Goal: Task Accomplishment & Management: Manage account settings

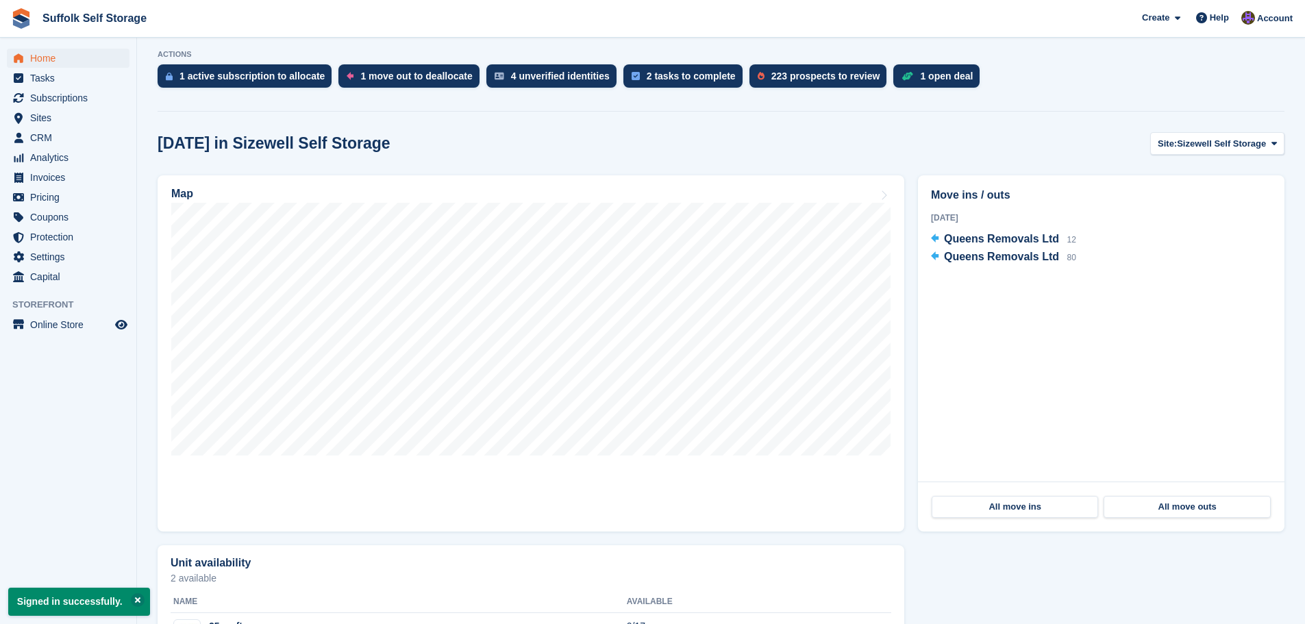
scroll to position [114, 0]
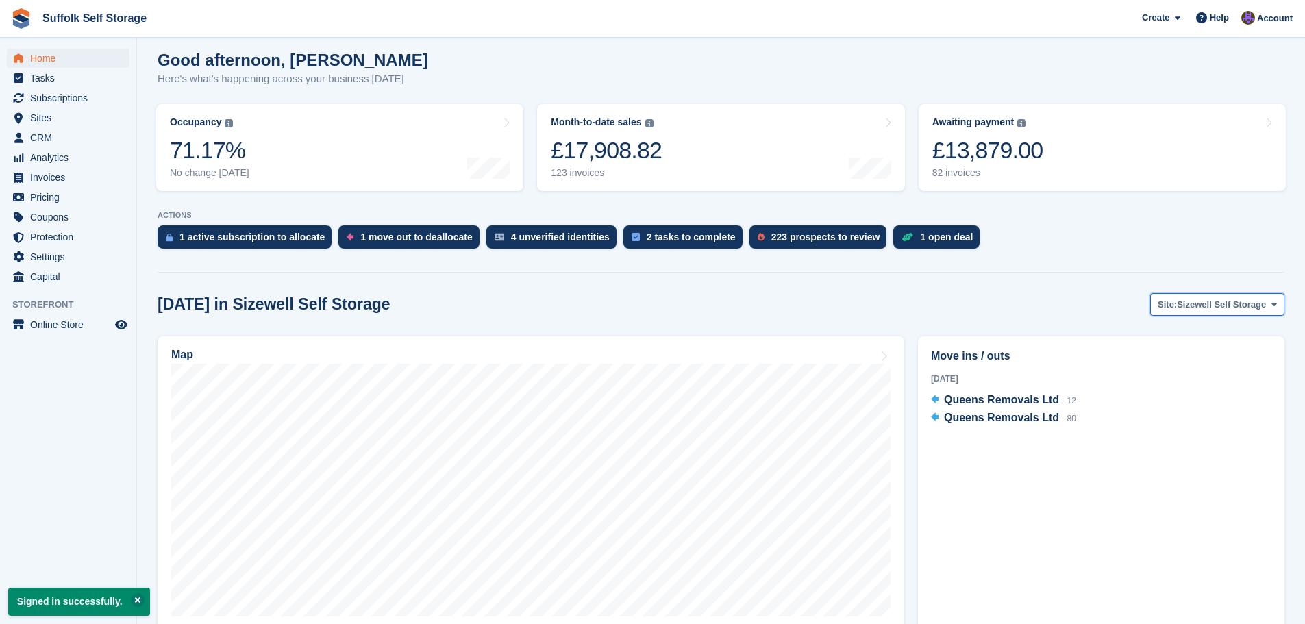
click at [1200, 310] on span "Sizewell Self Storage" at bounding box center [1221, 305] width 89 height 14
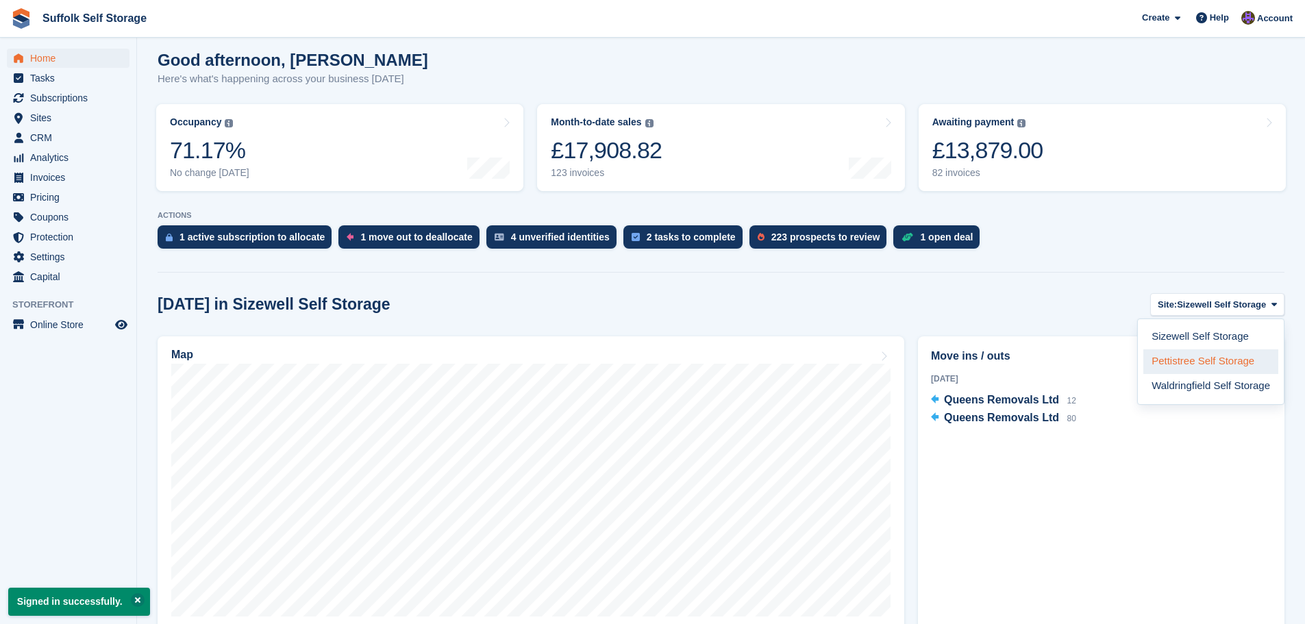
click at [1210, 362] on link "Pettistree Self Storage" at bounding box center [1210, 361] width 135 height 25
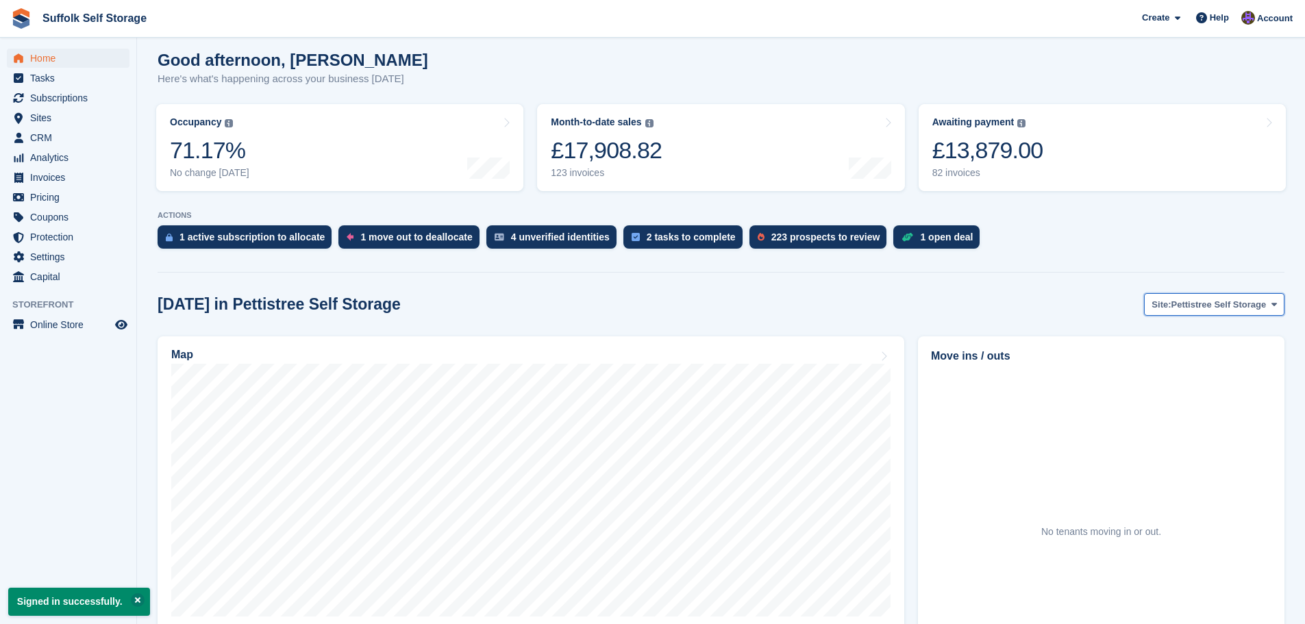
click at [1193, 305] on span "Pettistree Self Storage" at bounding box center [1218, 305] width 95 height 14
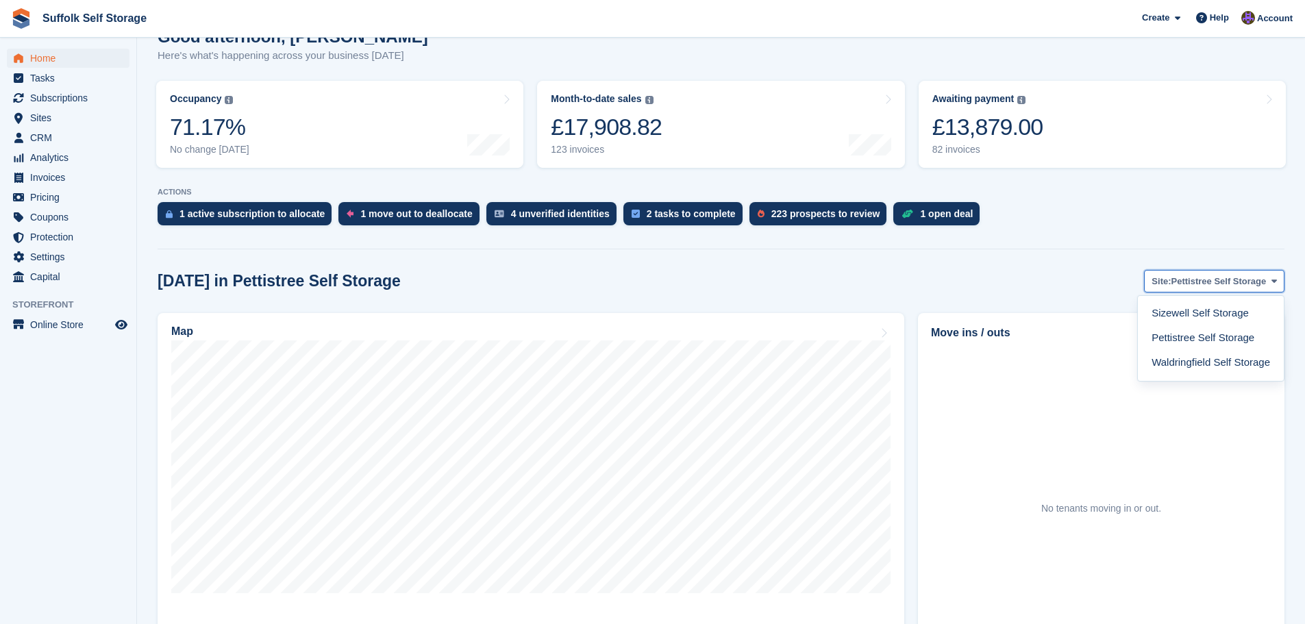
scroll to position [0, 0]
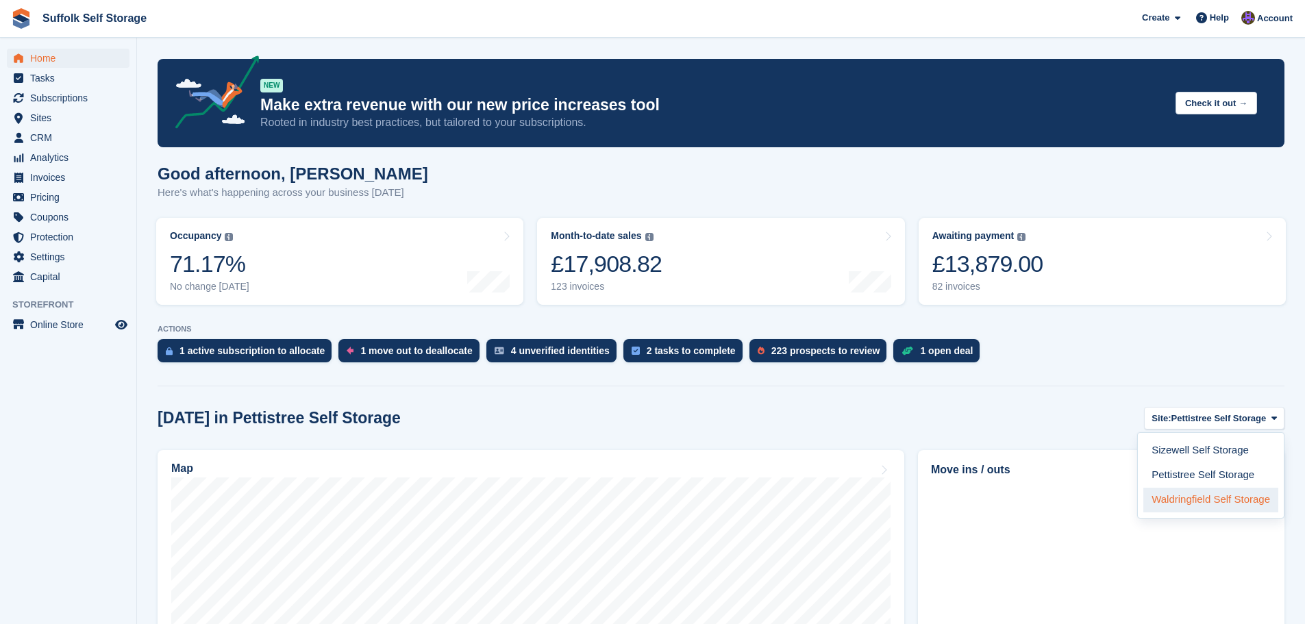
click at [1207, 496] on link "Waldringfield Self Storage" at bounding box center [1210, 500] width 135 height 25
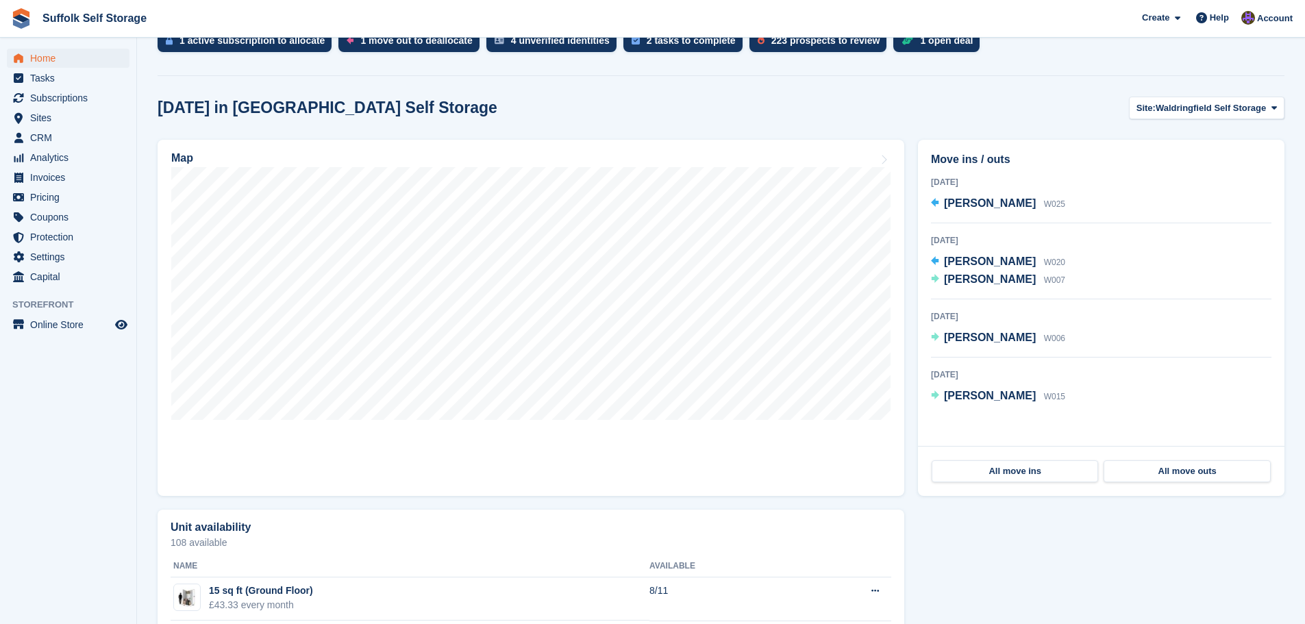
scroll to position [342, 0]
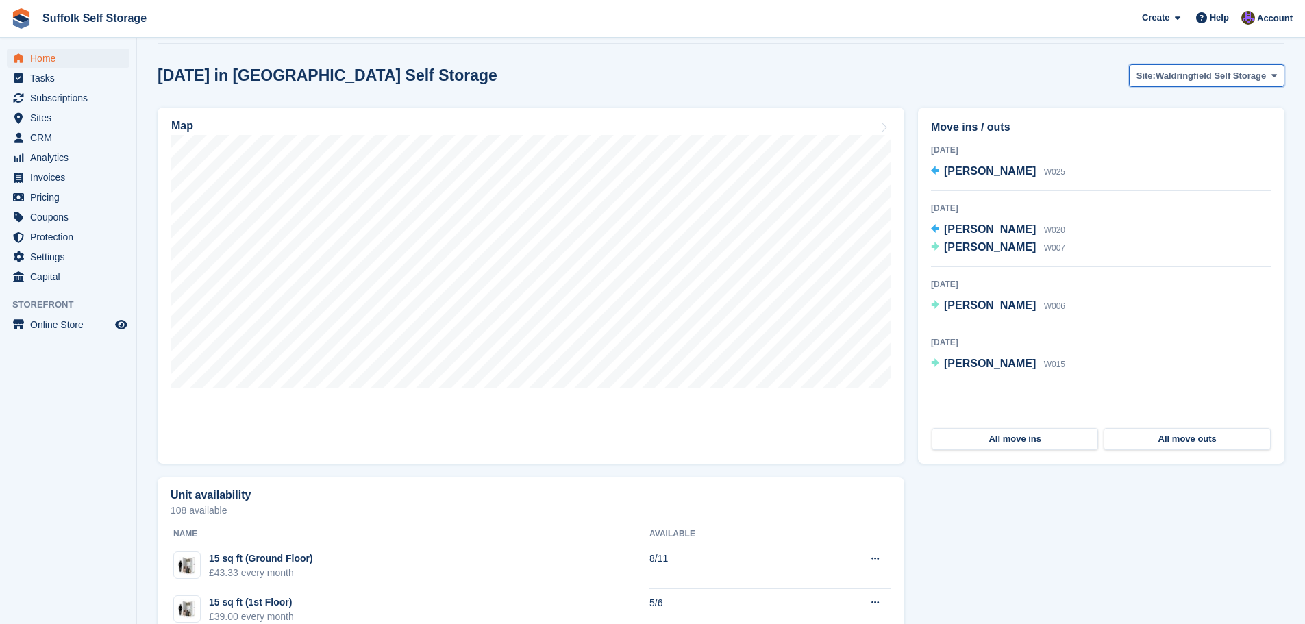
click at [1177, 71] on span "Waldringfield Self Storage" at bounding box center [1210, 76] width 110 height 14
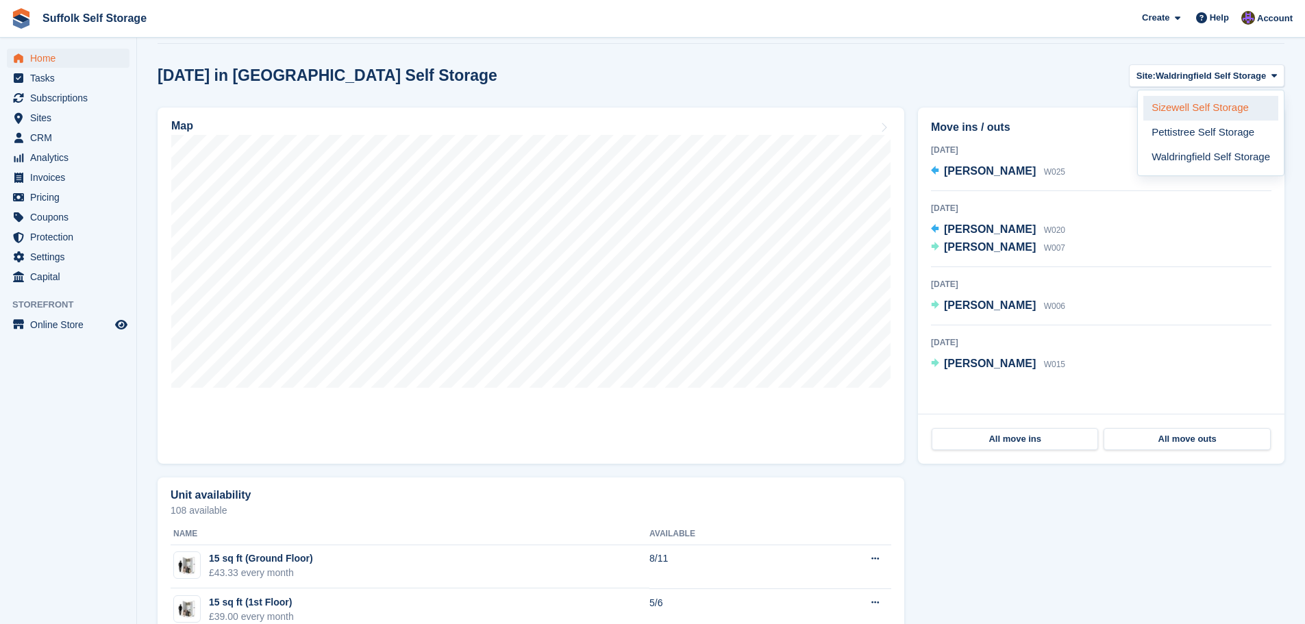
click at [1192, 105] on link "Sizewell Self Storage" at bounding box center [1210, 108] width 135 height 25
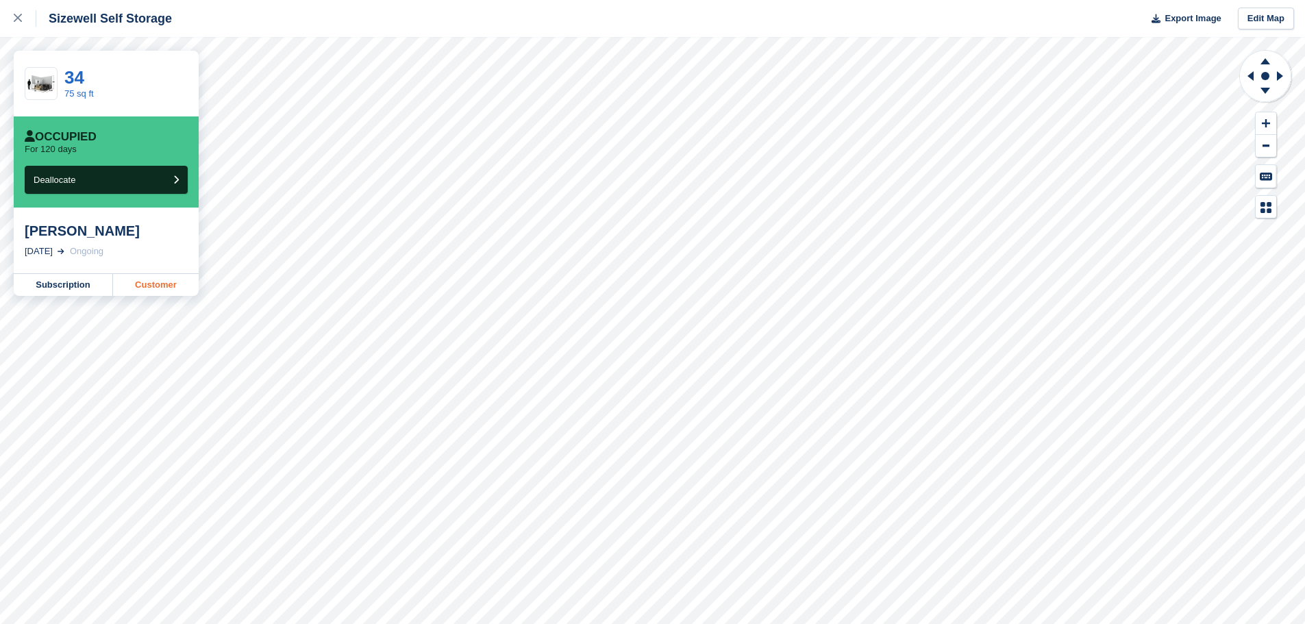
click at [184, 285] on link "Customer" at bounding box center [156, 285] width 86 height 22
click at [9, 23] on link at bounding box center [18, 18] width 36 height 37
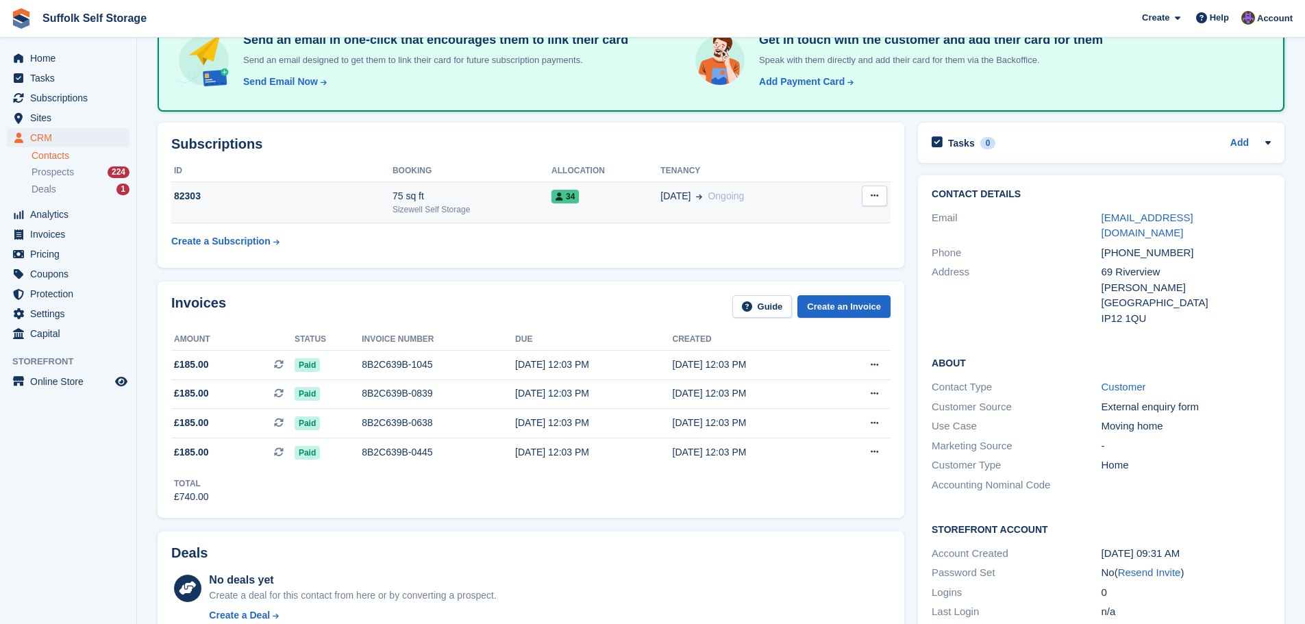
scroll to position [137, 0]
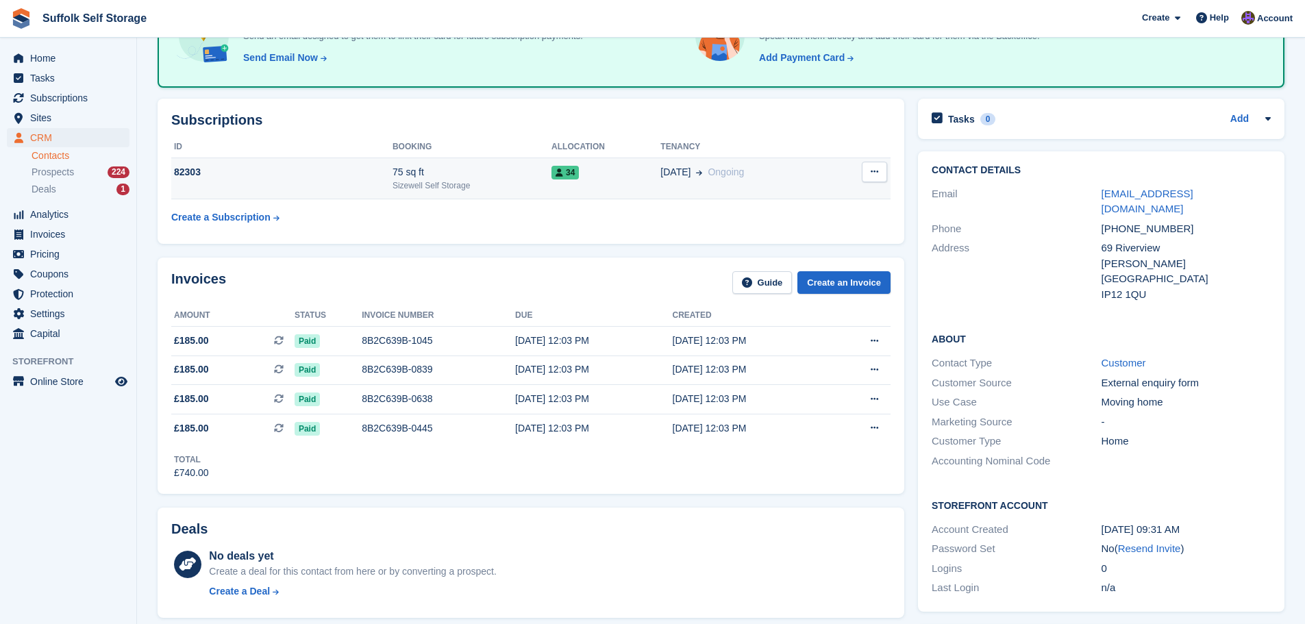
click at [634, 173] on div "34" at bounding box center [605, 172] width 109 height 14
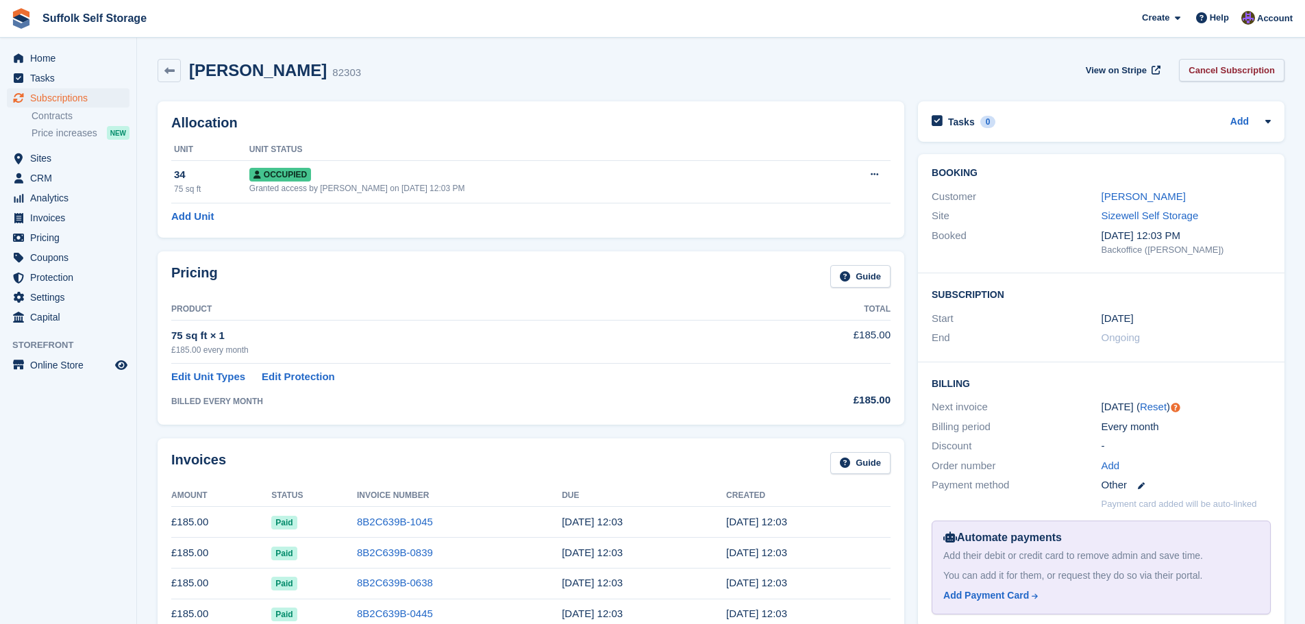
click at [1223, 66] on link "Cancel Subscription" at bounding box center [1231, 70] width 105 height 23
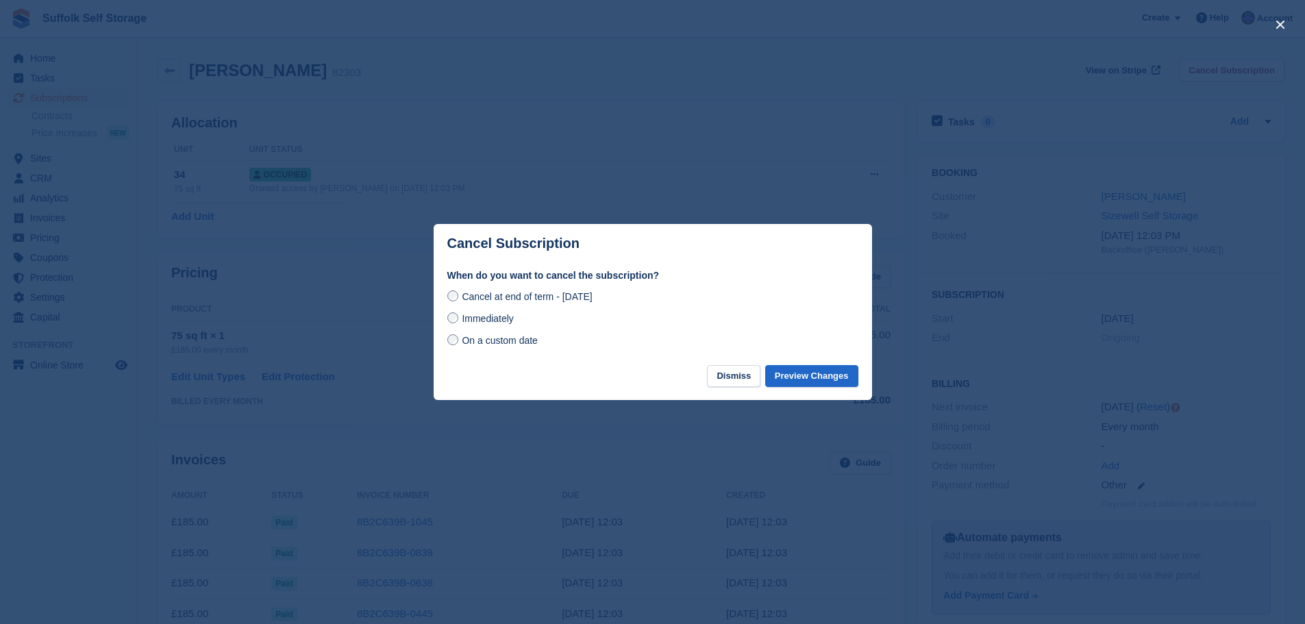
drag, startPoint x: 502, startPoint y: 320, endPoint x: 568, endPoint y: 326, distance: 66.0
click at [502, 319] on span "Immediately" at bounding box center [487, 318] width 51 height 11
click at [834, 381] on button "Preview Changes" at bounding box center [811, 376] width 93 height 23
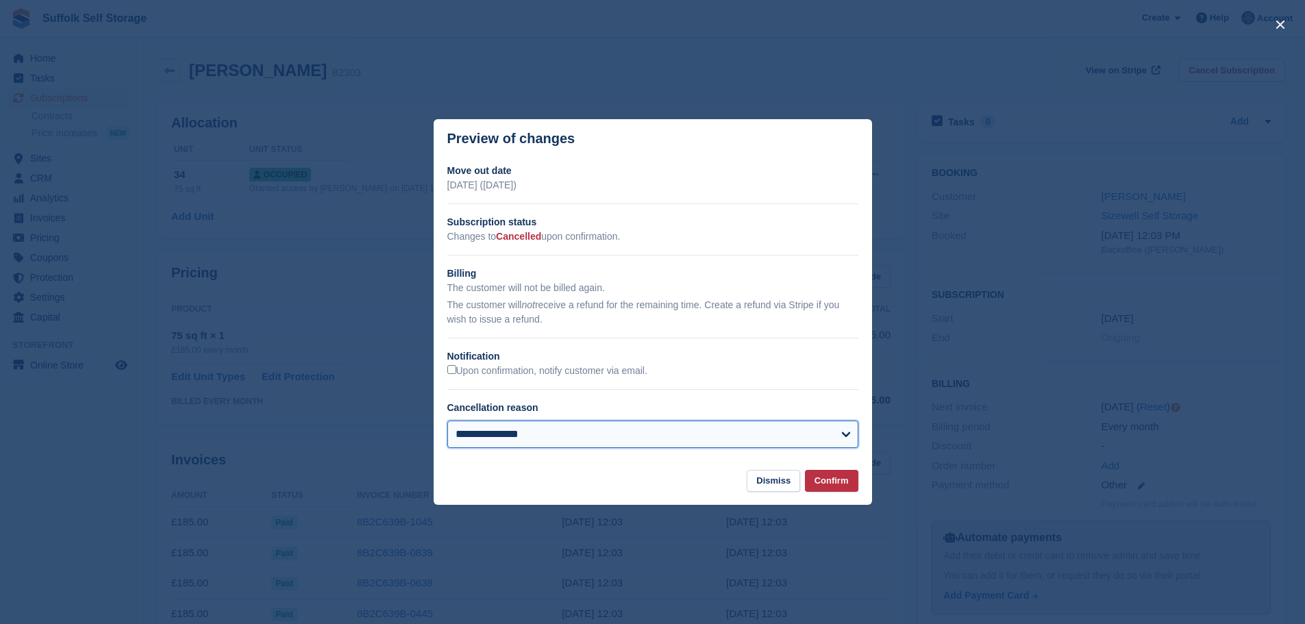
click at [617, 440] on select "**********" at bounding box center [652, 434] width 411 height 27
select select "**********"
click at [447, 421] on select "**********" at bounding box center [652, 434] width 411 height 27
click at [843, 482] on button "Confirm" at bounding box center [831, 481] width 53 height 23
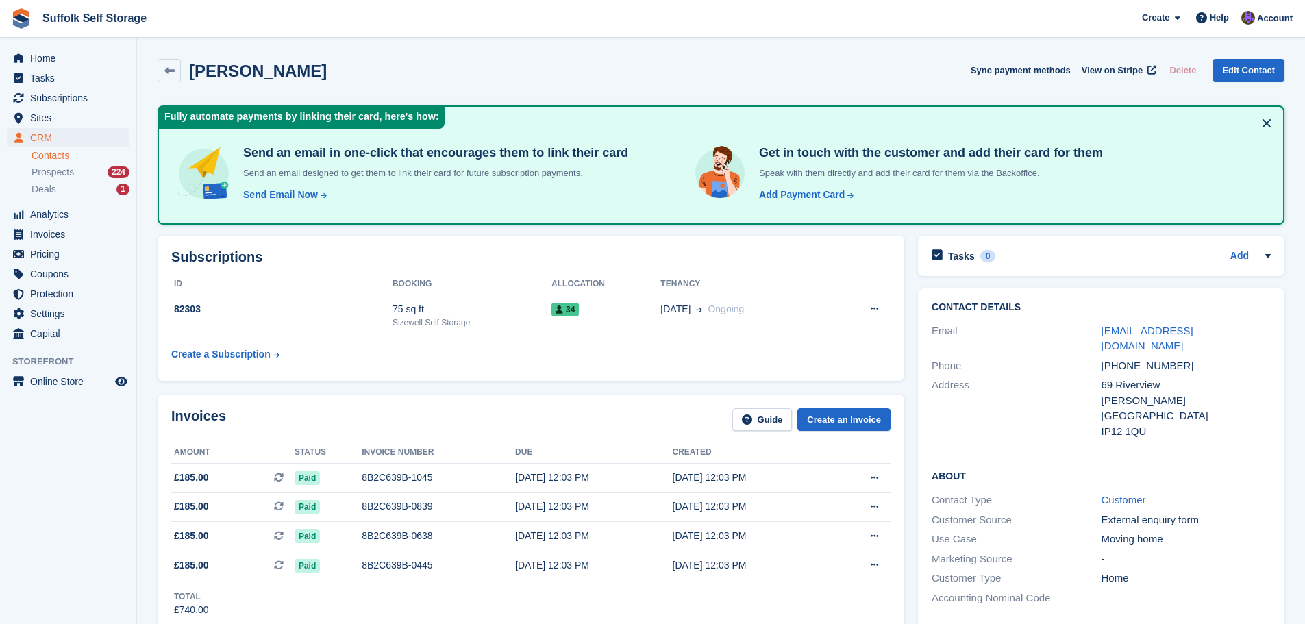
scroll to position [137, 0]
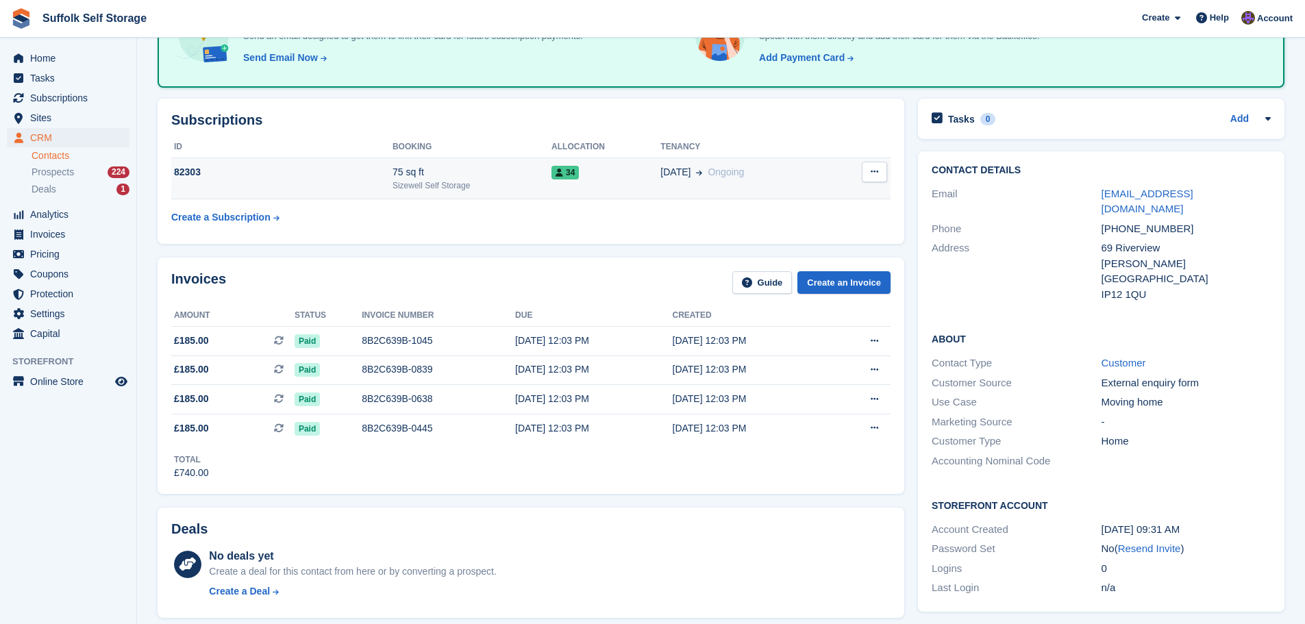
click at [881, 168] on button at bounding box center [874, 172] width 25 height 21
click at [597, 179] on td "34" at bounding box center [605, 179] width 109 height 42
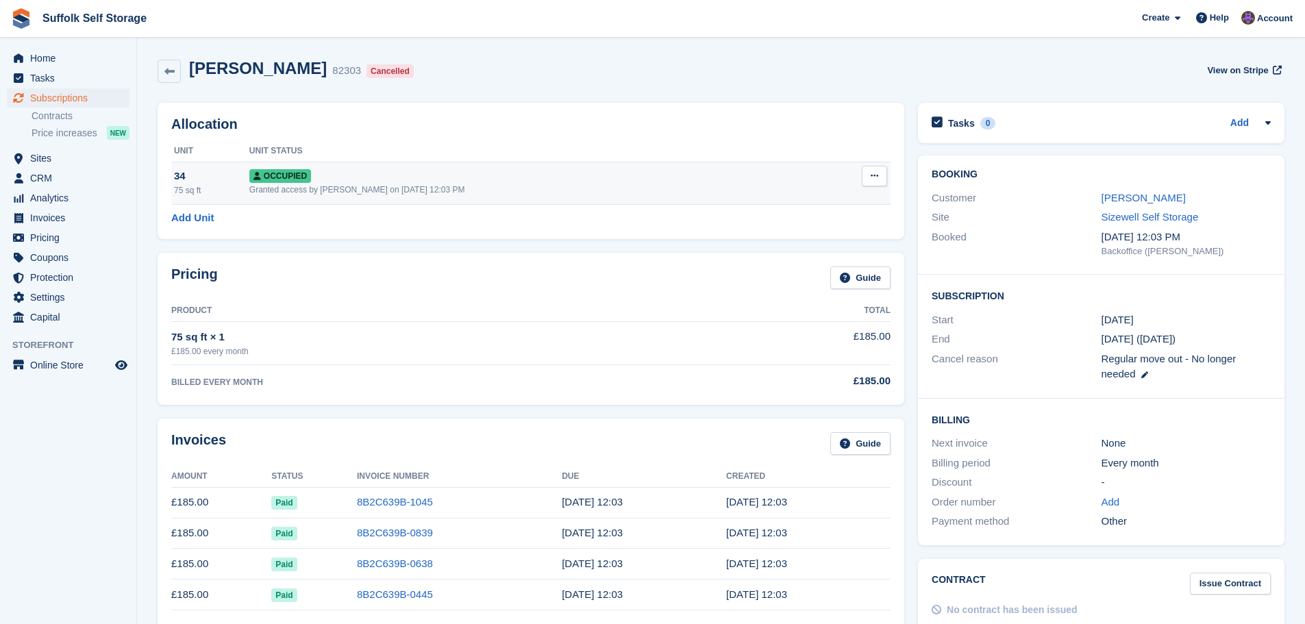
click at [867, 182] on button at bounding box center [874, 176] width 25 height 21
click at [800, 249] on p "Deallocate" at bounding box center [821, 250] width 119 height 18
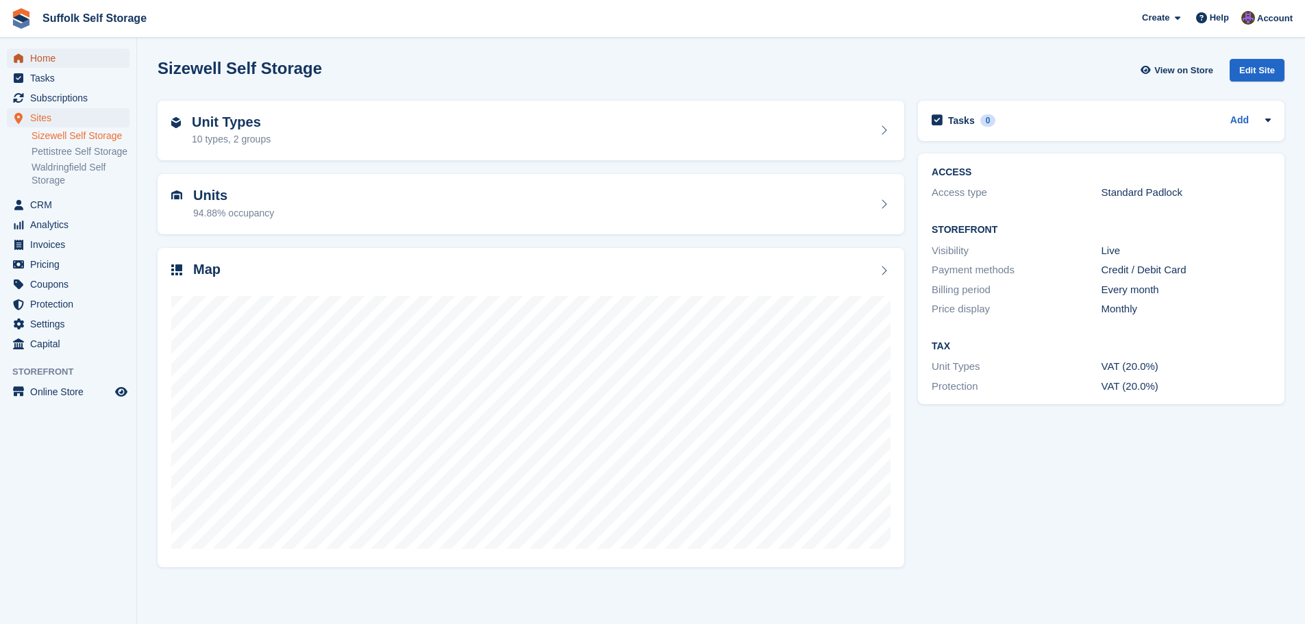
click at [42, 62] on span "Home" at bounding box center [71, 58] width 82 height 19
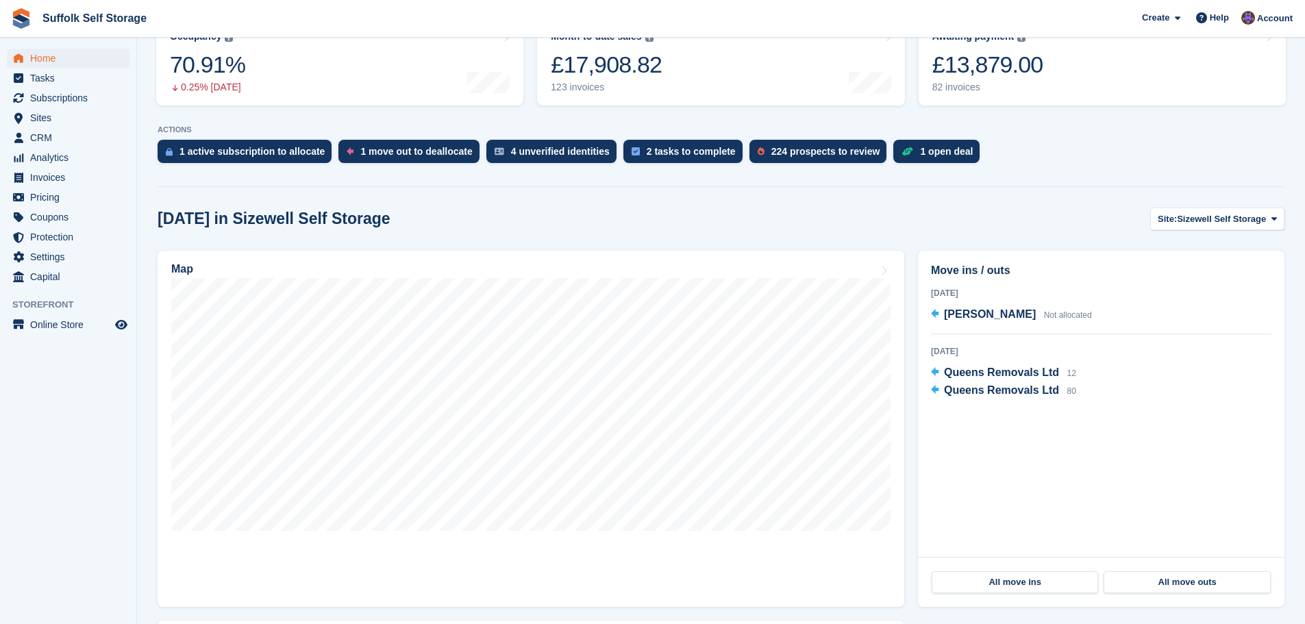
scroll to position [205, 0]
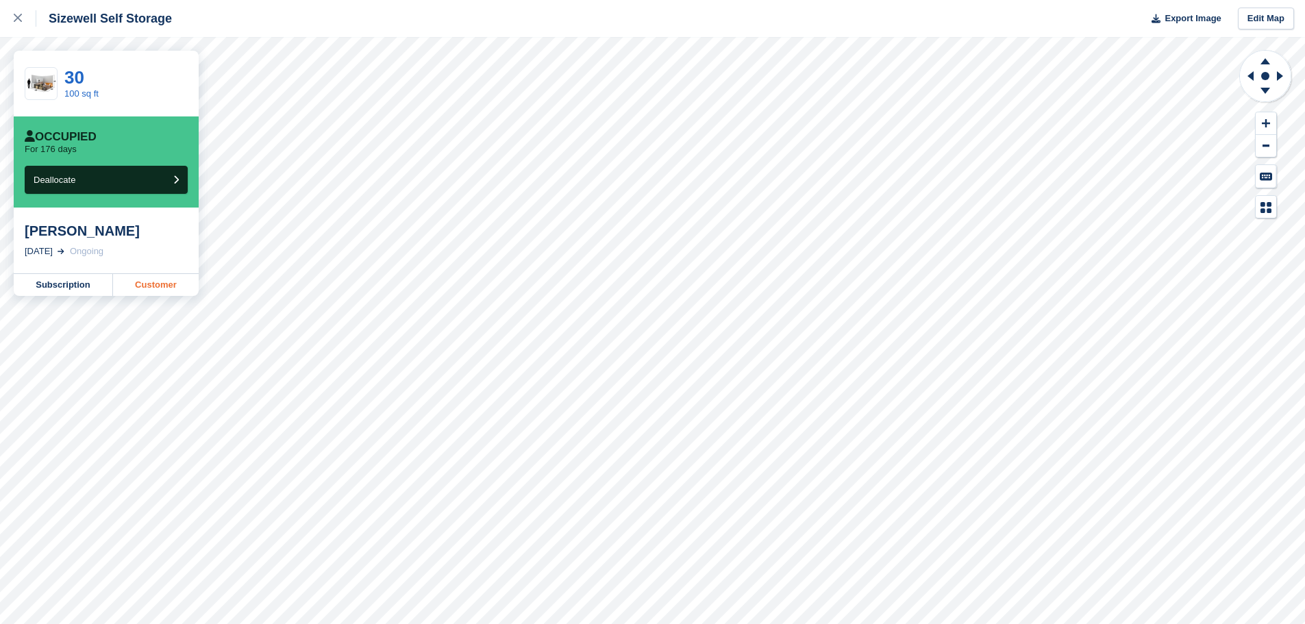
click at [171, 288] on link "Customer" at bounding box center [156, 285] width 86 height 22
click at [19, 21] on icon at bounding box center [18, 18] width 8 height 8
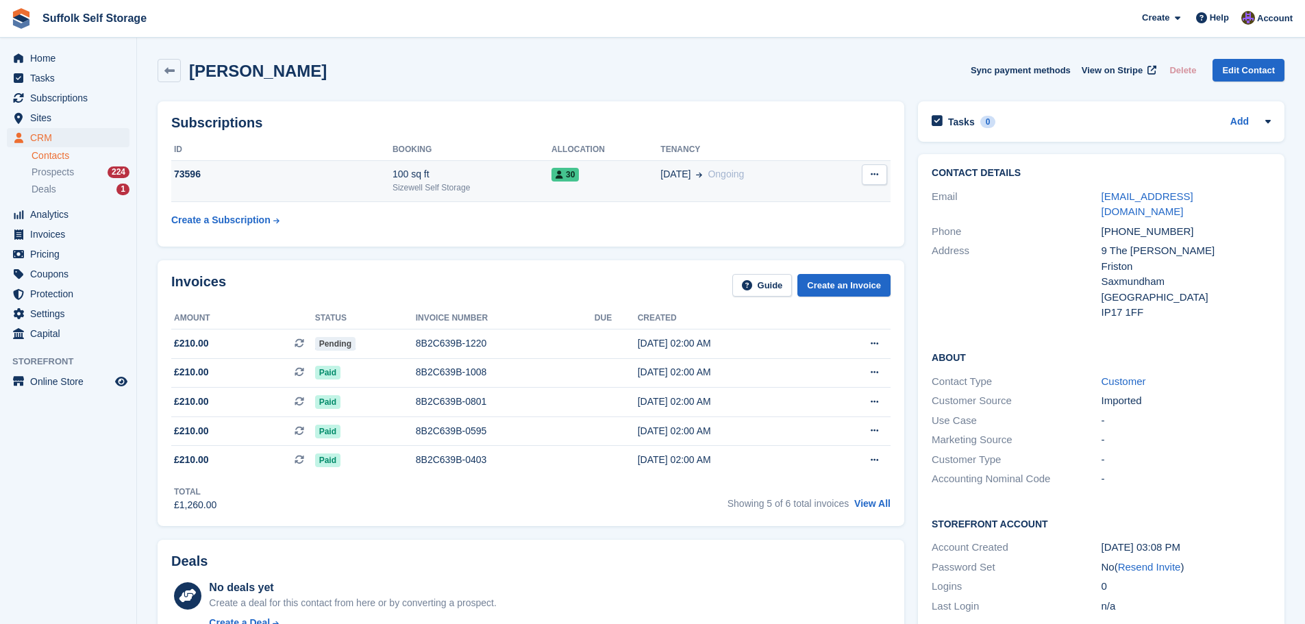
click at [875, 173] on icon at bounding box center [875, 174] width 8 height 9
click at [804, 203] on p "Cancel subscription" at bounding box center [821, 201] width 119 height 18
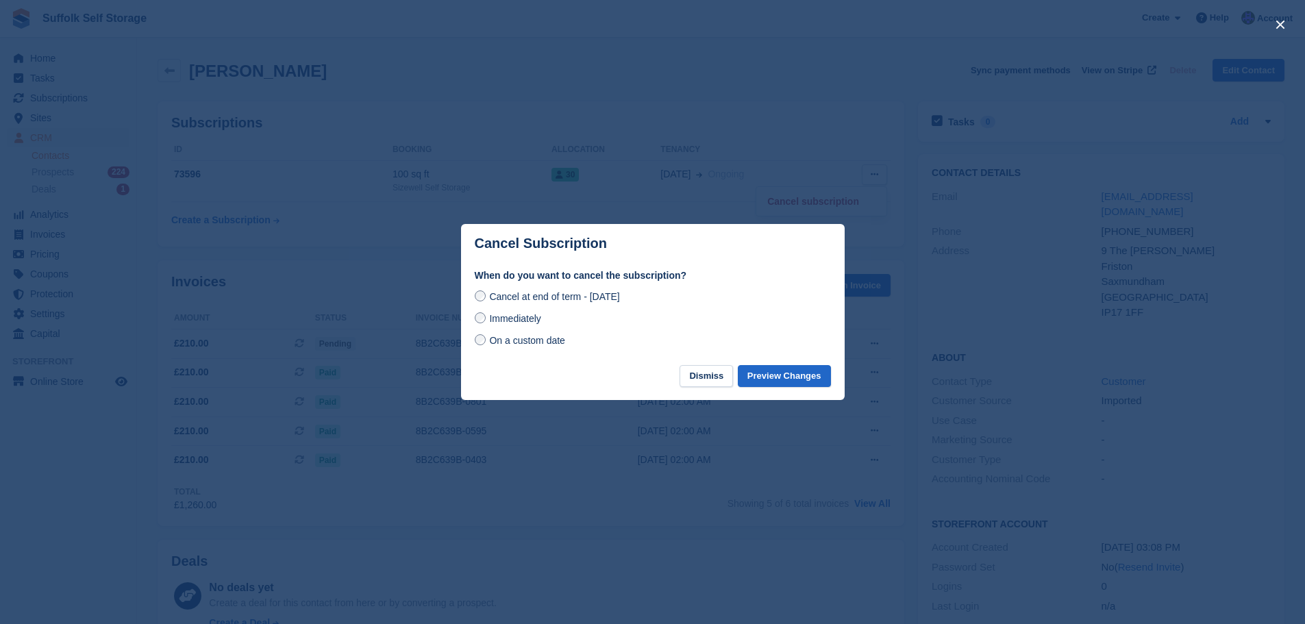
click at [521, 323] on span "Immediately" at bounding box center [514, 318] width 51 height 11
click at [553, 342] on span "On a custom date" at bounding box center [527, 340] width 76 height 11
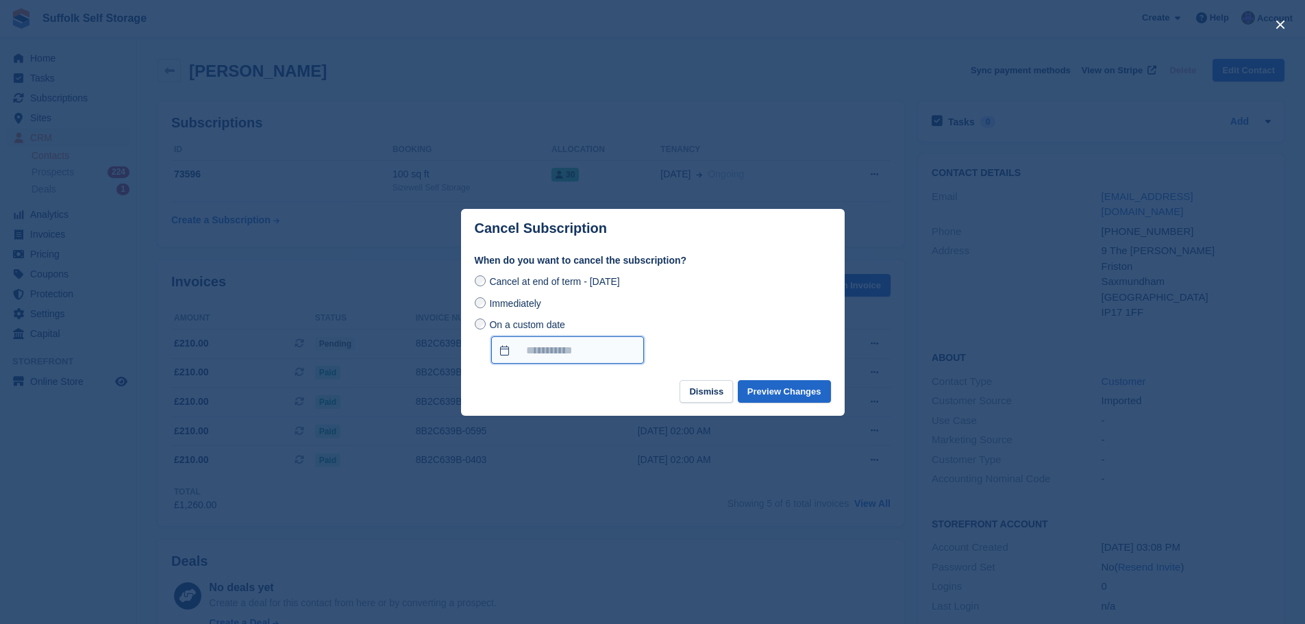
click at [545, 346] on input "On a custom date" at bounding box center [567, 349] width 153 height 27
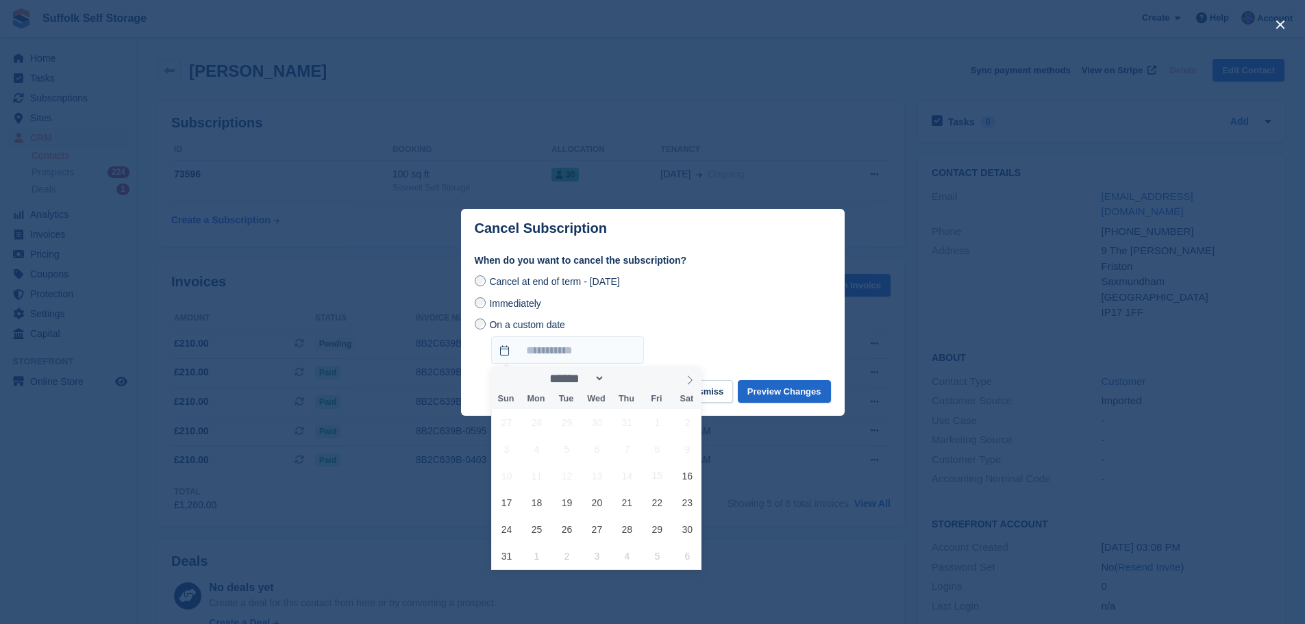
click at [730, 332] on div "On a custom date" at bounding box center [653, 340] width 356 height 47
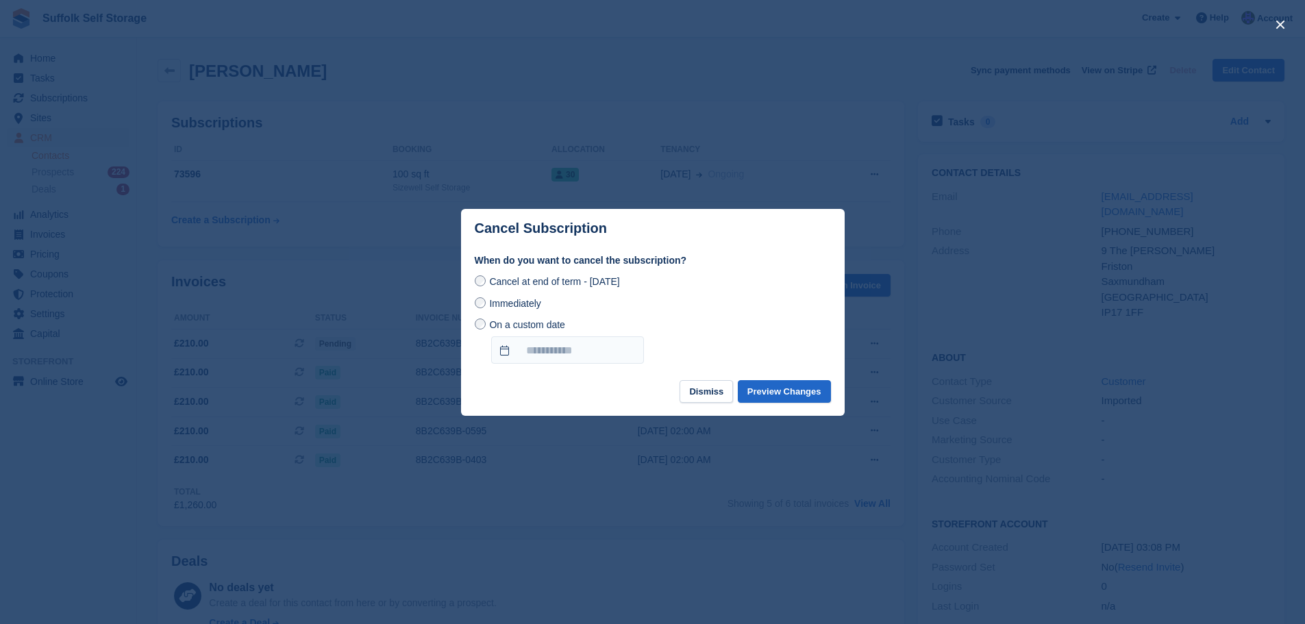
click at [527, 303] on span "Immediately" at bounding box center [514, 303] width 51 height 11
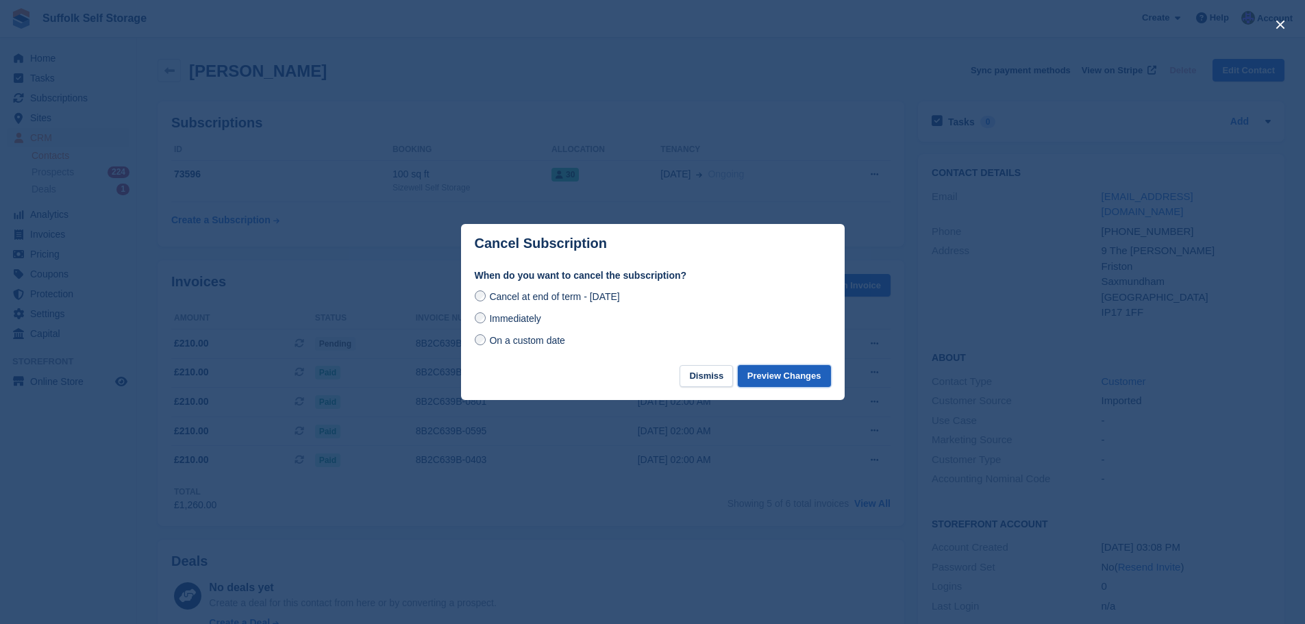
click at [790, 381] on button "Preview Changes" at bounding box center [784, 376] width 93 height 23
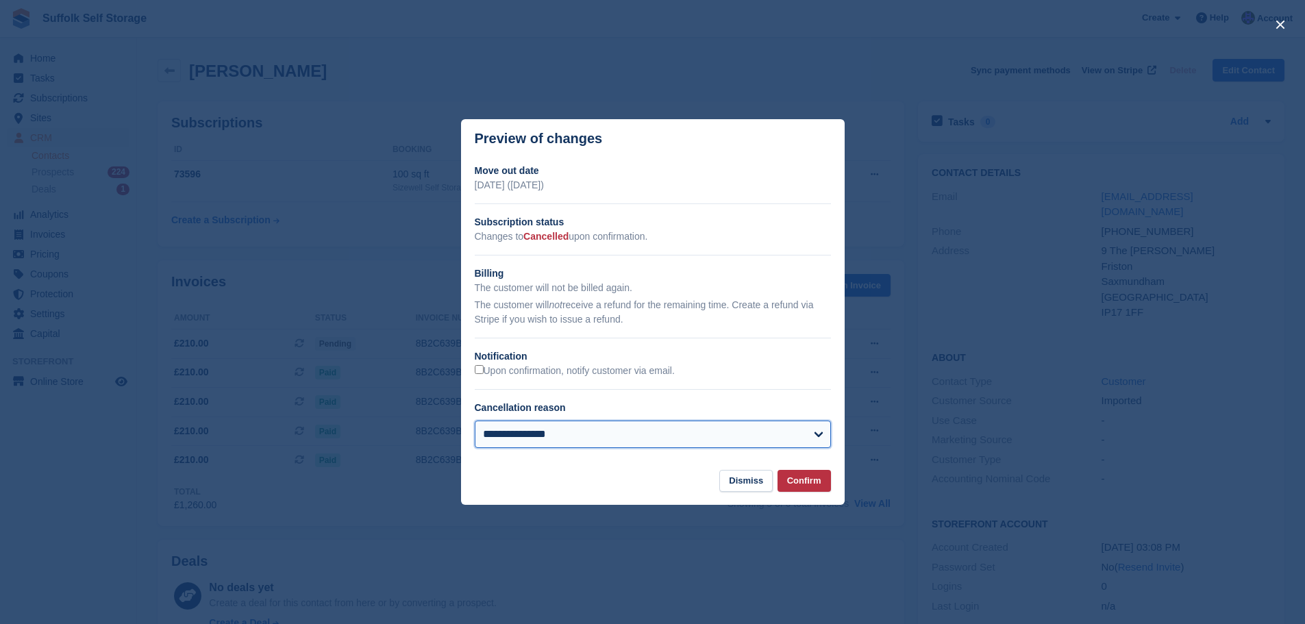
click at [603, 440] on select "**********" at bounding box center [653, 434] width 356 height 27
select select "**********"
click at [475, 421] on select "**********" at bounding box center [653, 434] width 356 height 27
click at [811, 487] on button "Confirm" at bounding box center [803, 481] width 53 height 23
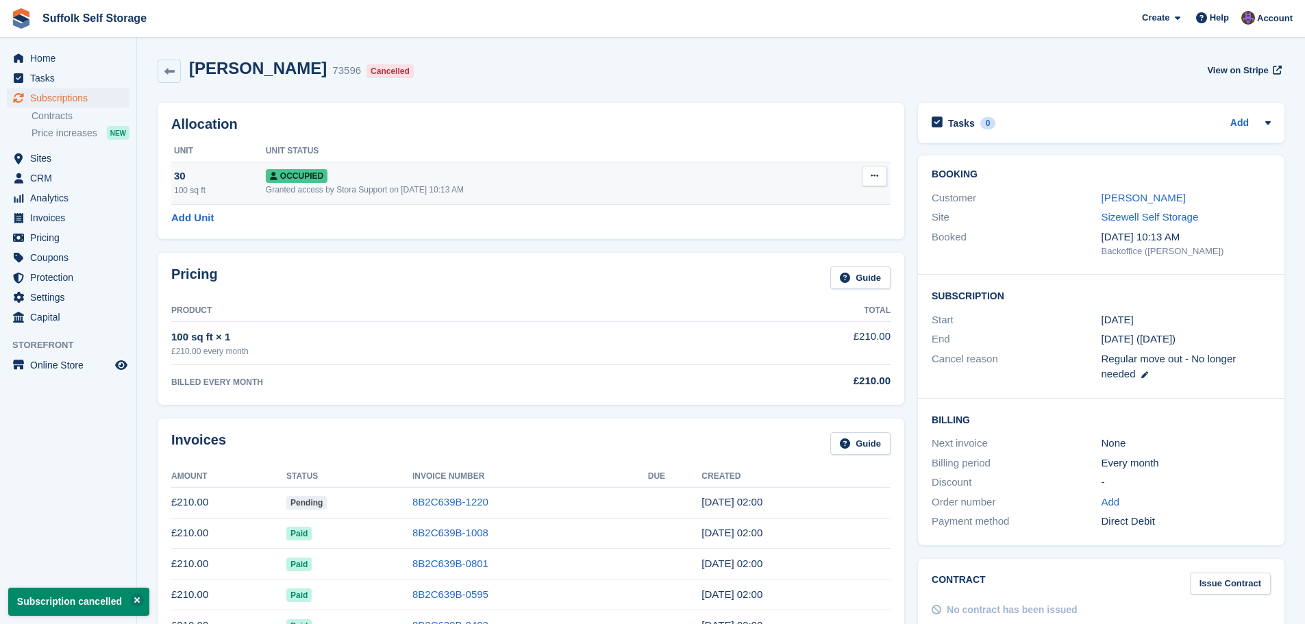
click at [880, 176] on button at bounding box center [874, 176] width 25 height 21
click at [792, 249] on p "Deallocate" at bounding box center [821, 250] width 119 height 18
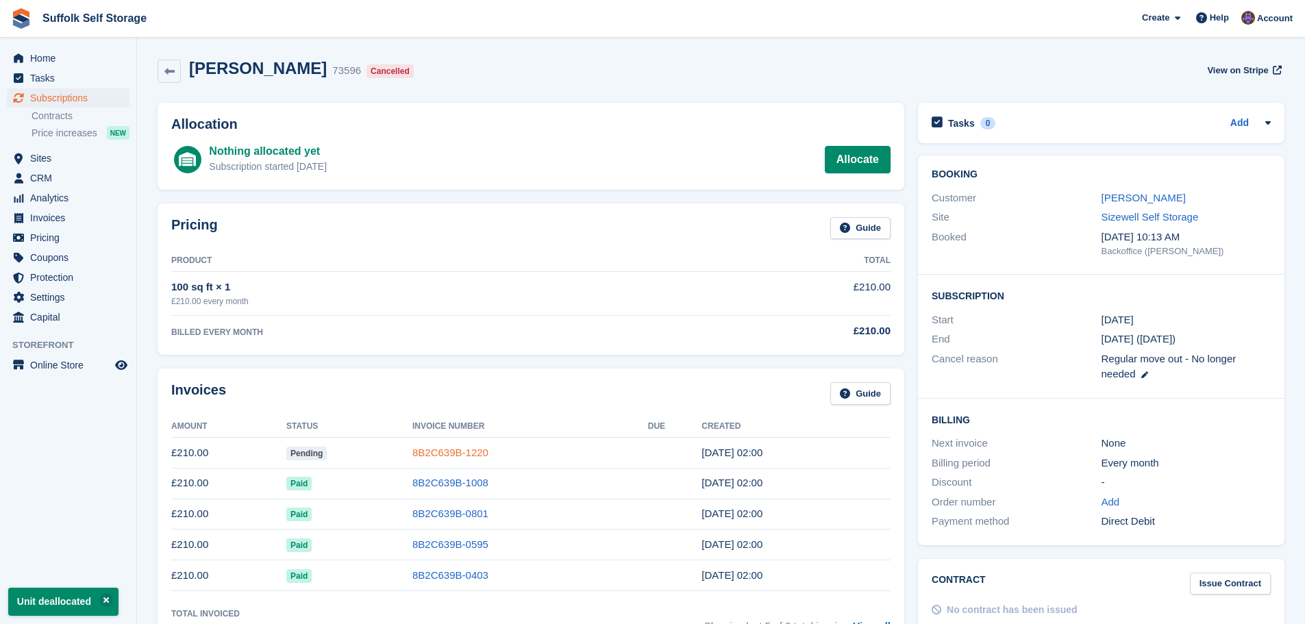
click at [475, 457] on link "8B2C639B-1220" at bounding box center [450, 453] width 76 height 12
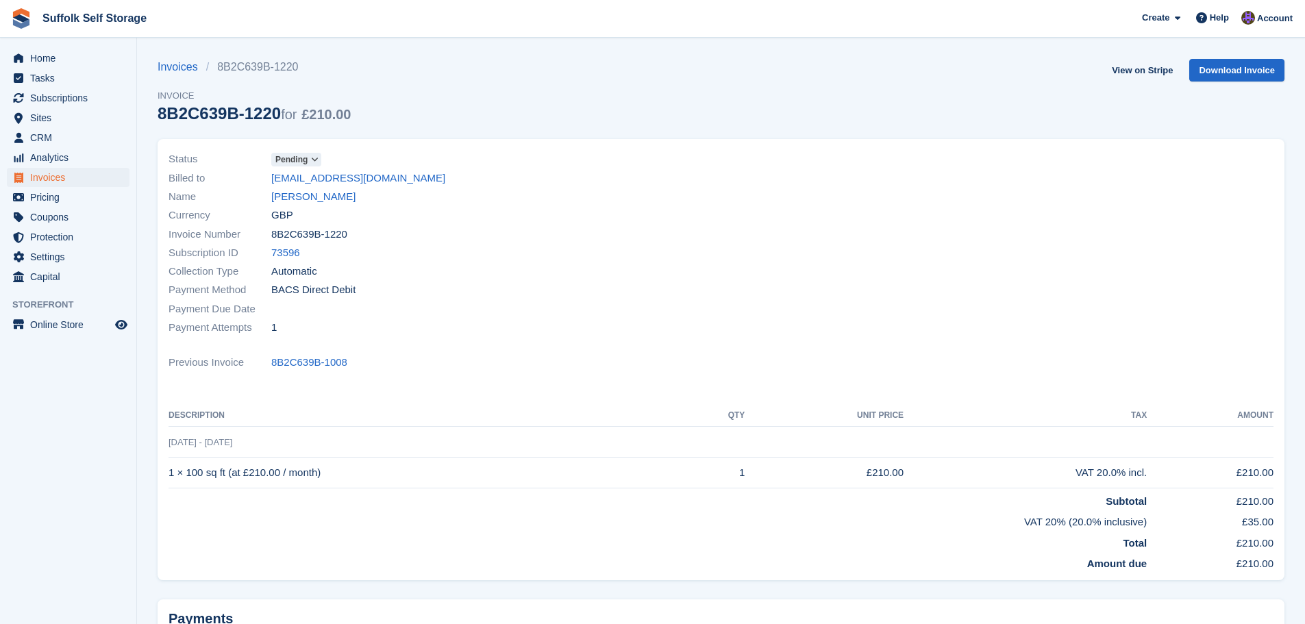
click at [284, 160] on span "Pending" at bounding box center [291, 159] width 32 height 12
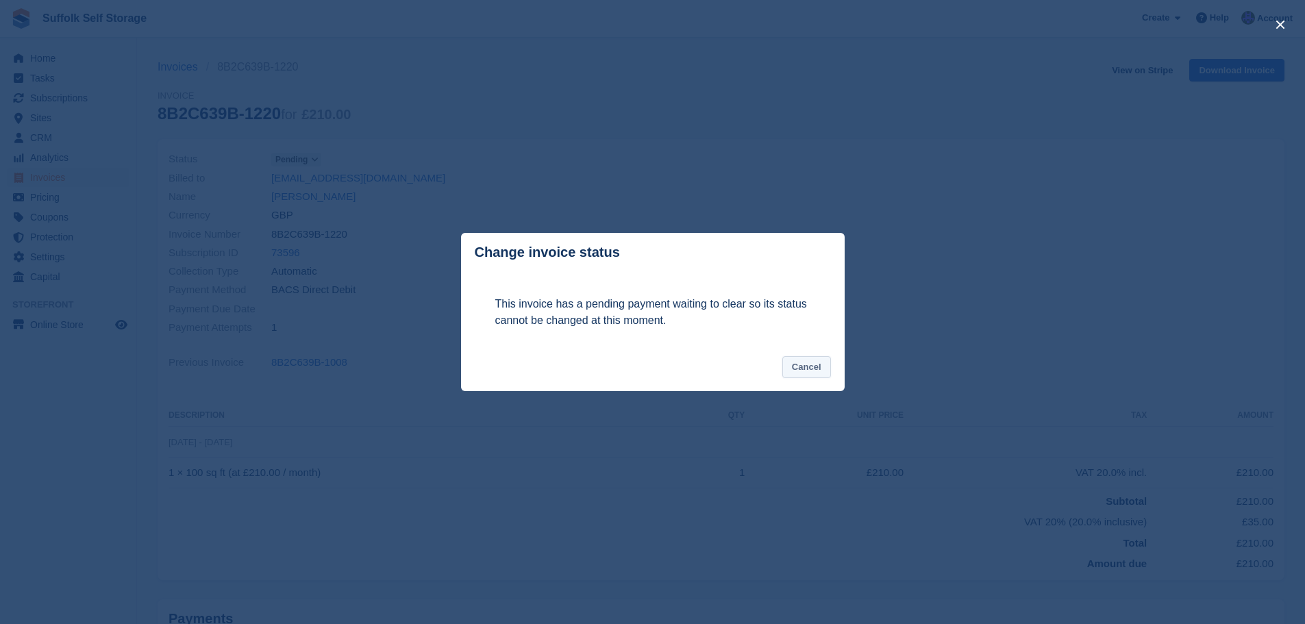
click at [818, 374] on button "Cancel" at bounding box center [806, 367] width 49 height 23
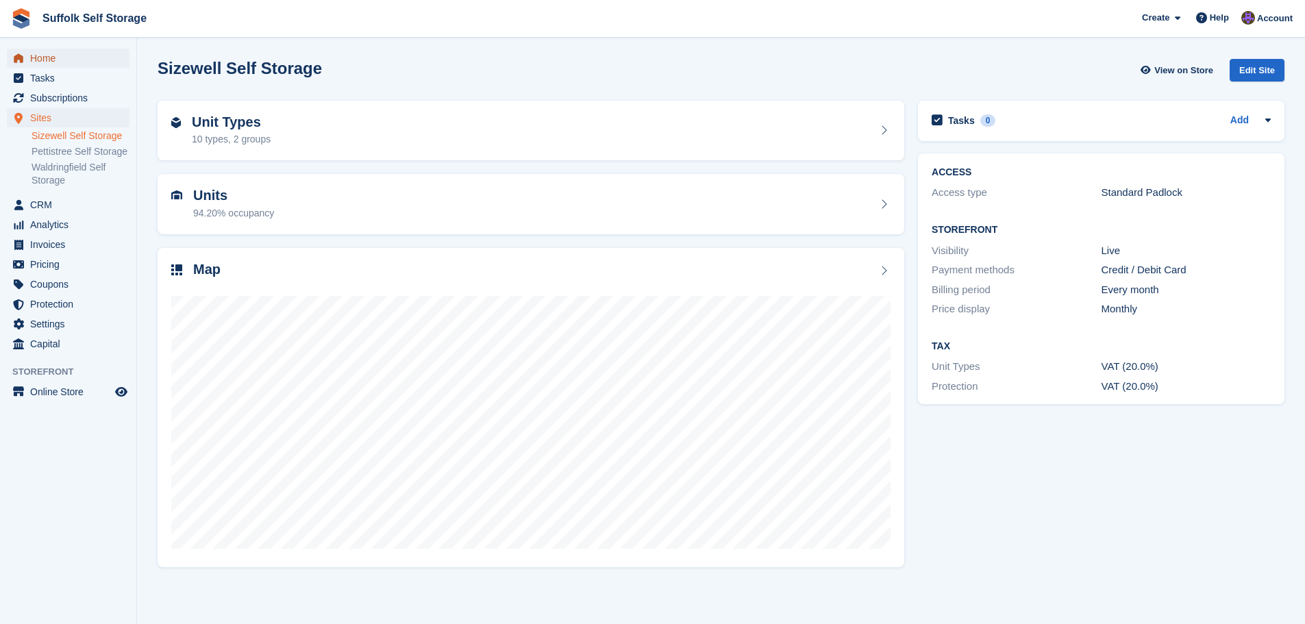
click at [37, 60] on span "Home" at bounding box center [71, 58] width 82 height 19
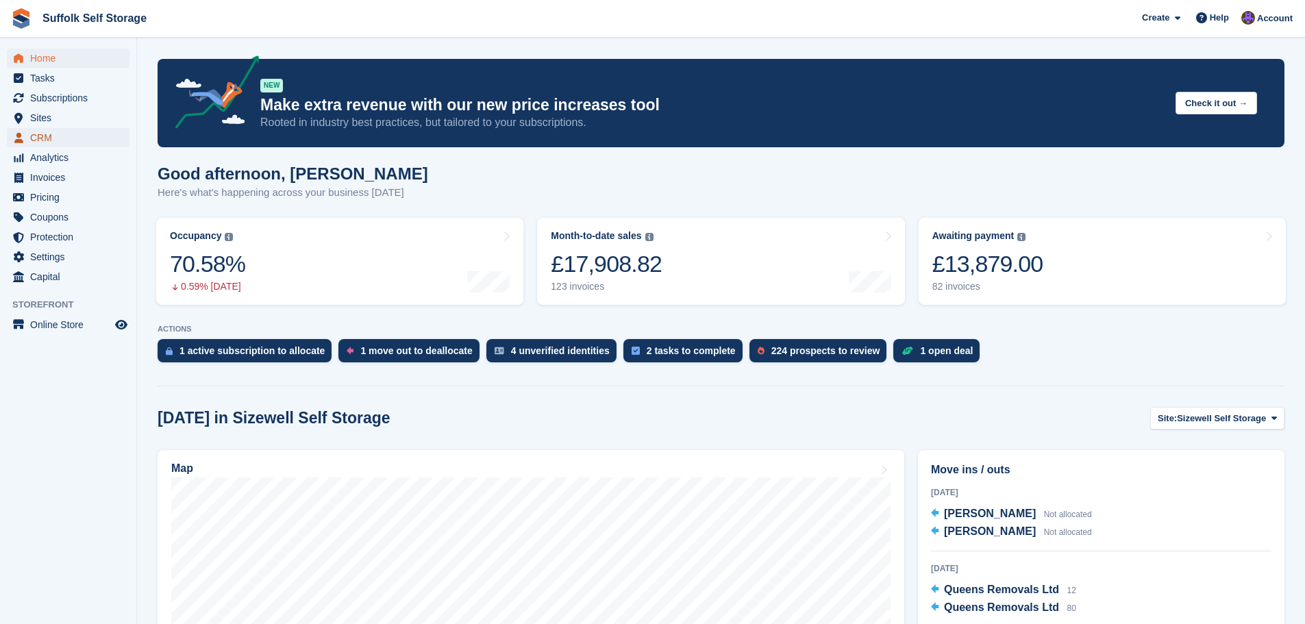
click at [41, 135] on span "CRM" at bounding box center [71, 137] width 82 height 19
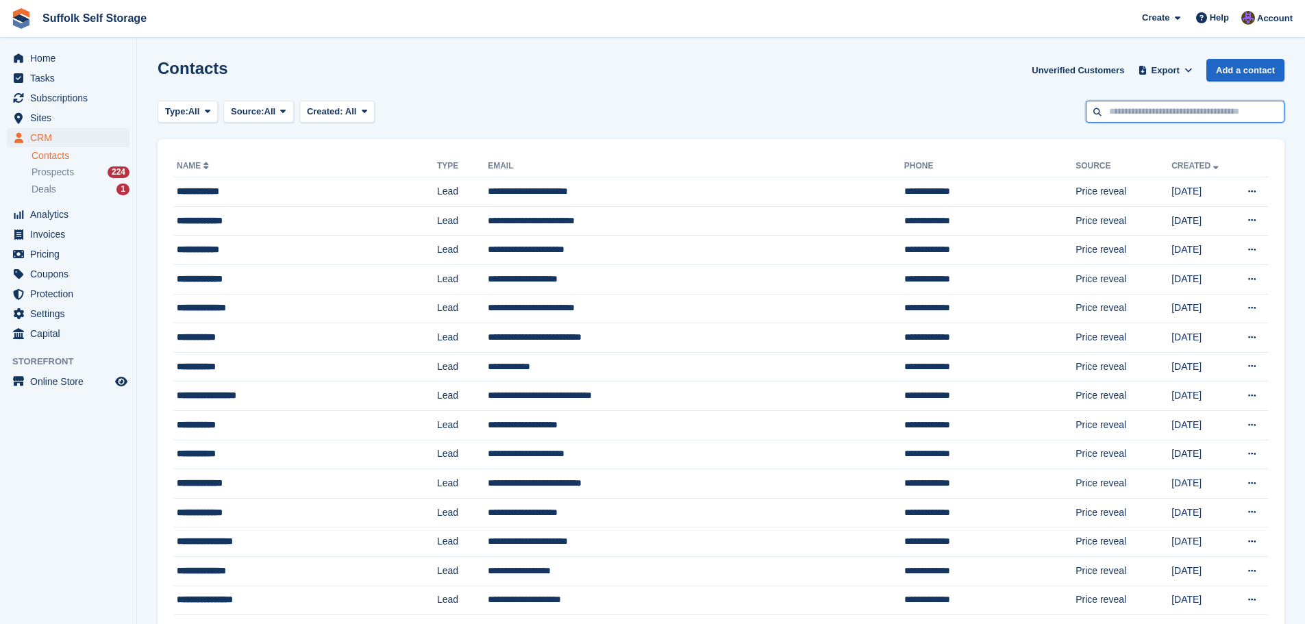
click at [1133, 115] on input "text" at bounding box center [1185, 112] width 199 height 23
type input "******"
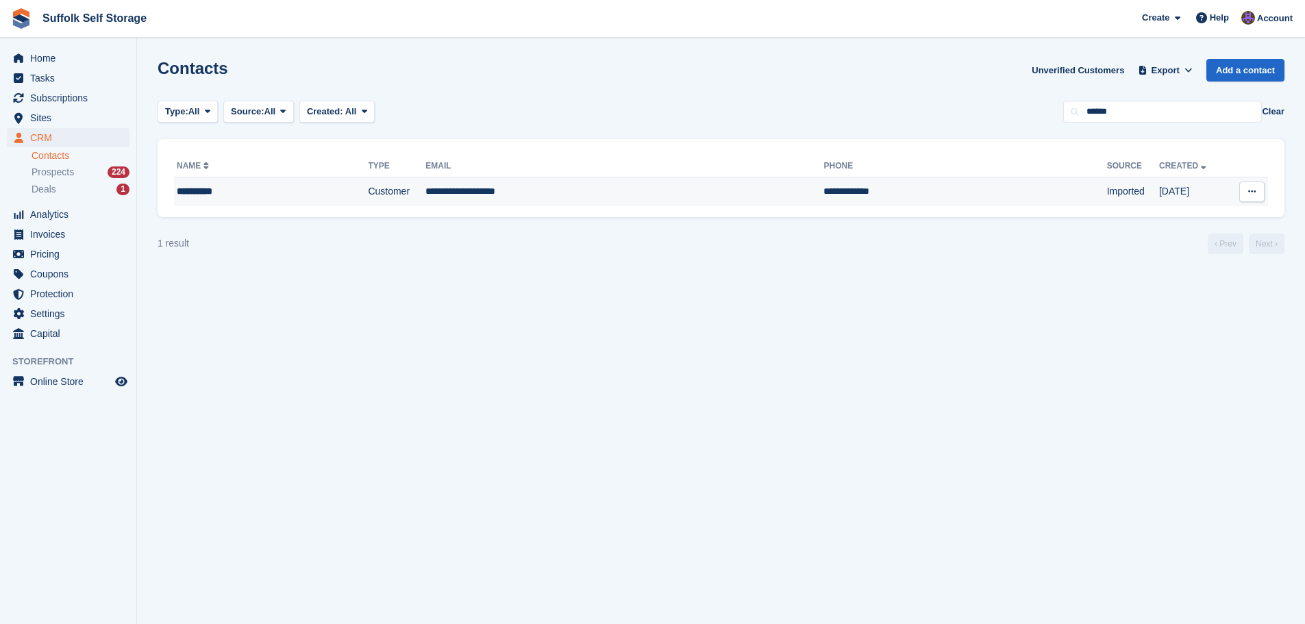
click at [823, 194] on td "**********" at bounding box center [964, 191] width 283 height 29
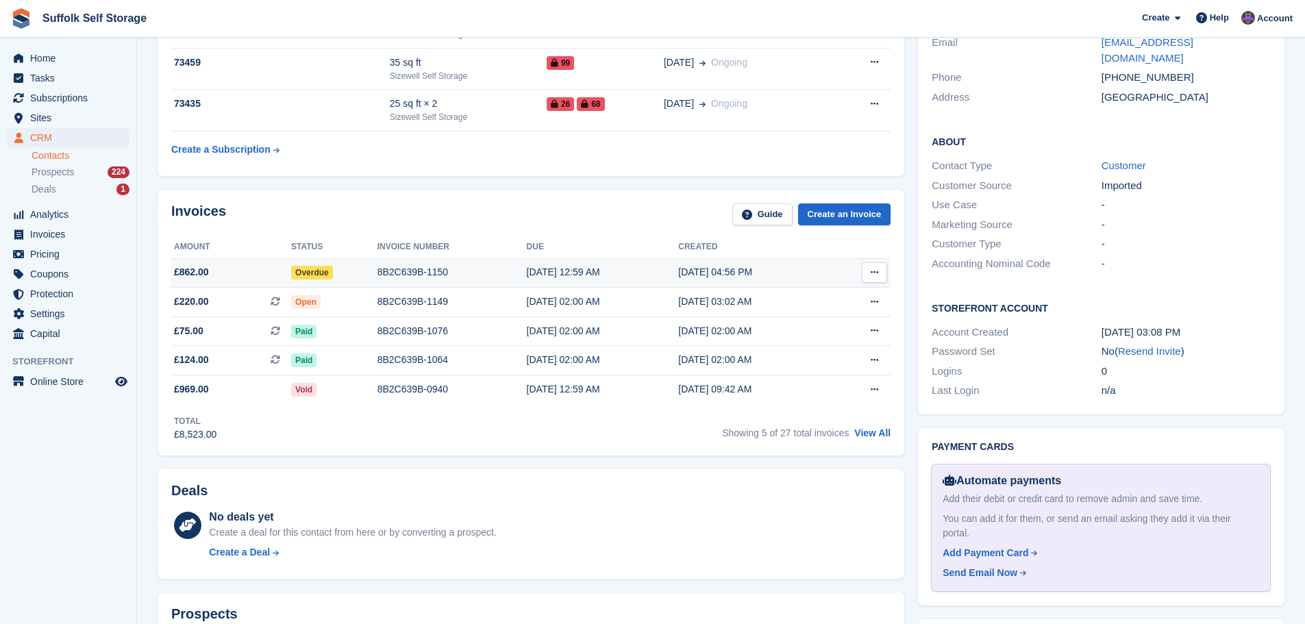
scroll to position [274, 0]
click at [876, 433] on link "View All" at bounding box center [872, 433] width 36 height 11
